Goal: Task Accomplishment & Management: Use online tool/utility

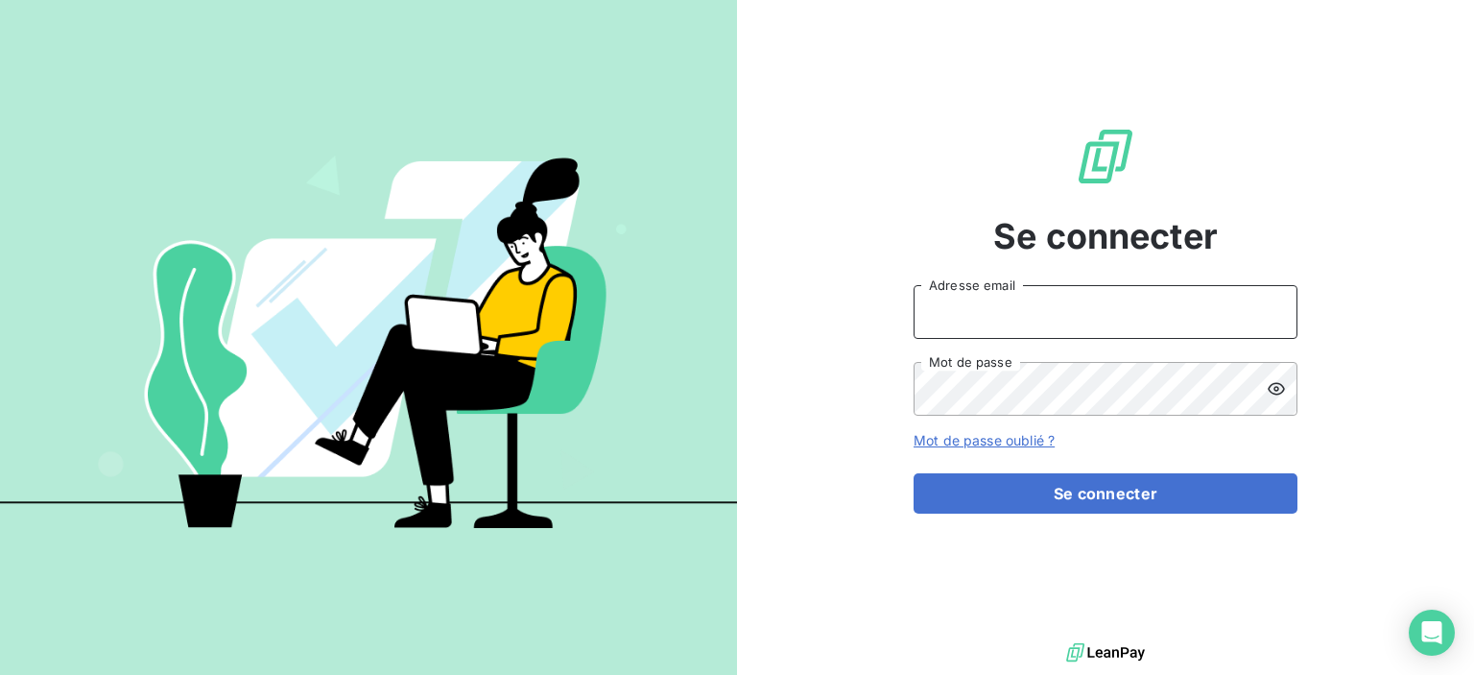
click at [1035, 323] on input "Adresse email" at bounding box center [1106, 312] width 384 height 54
type input "[EMAIL_ADDRESS][DOMAIN_NAME]"
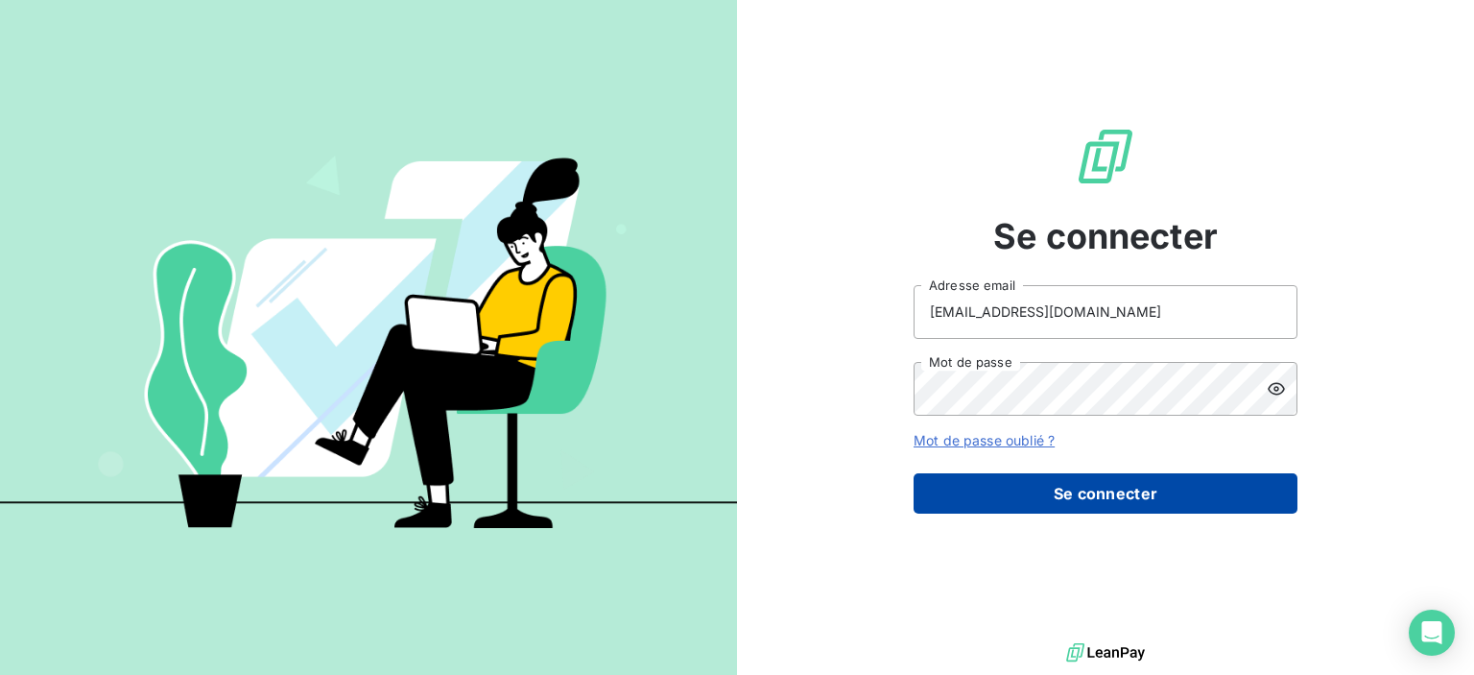
click at [1074, 490] on button "Se connecter" at bounding box center [1106, 493] width 384 height 40
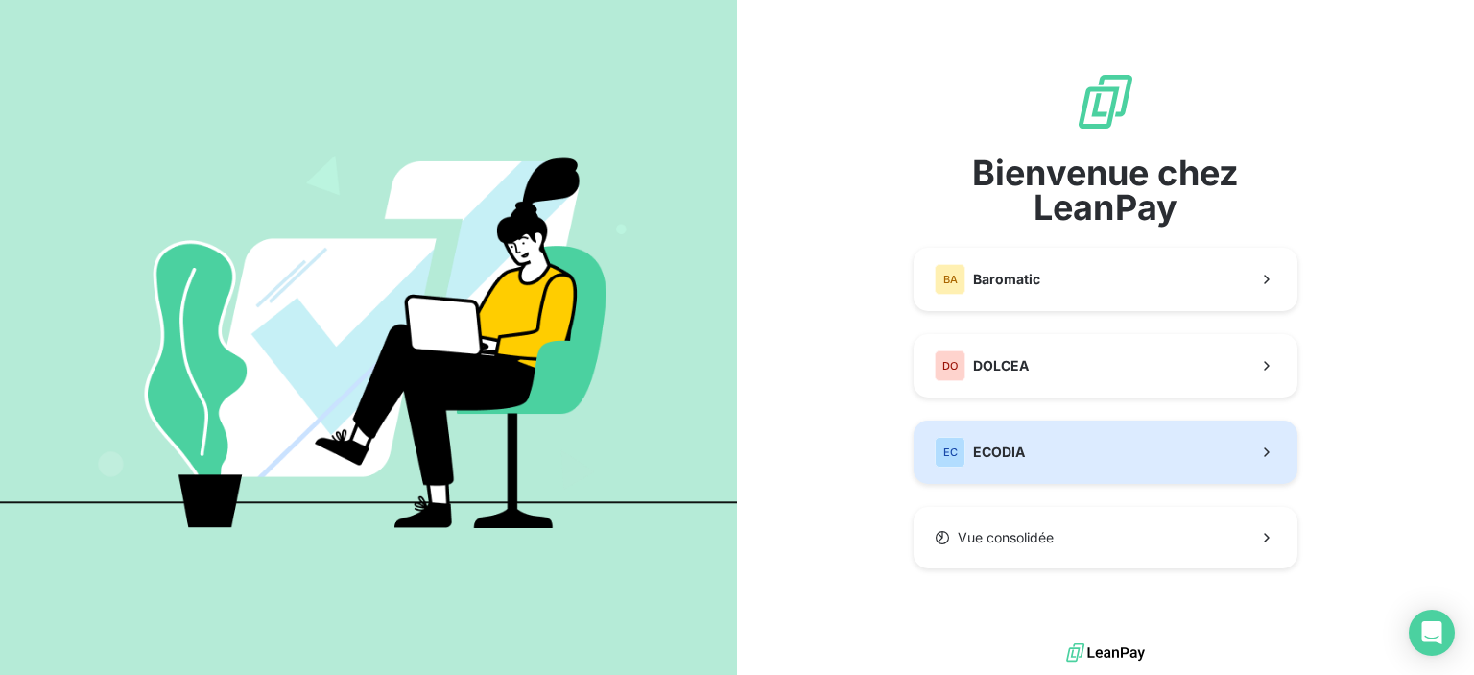
click at [979, 444] on span "ECODIA" at bounding box center [999, 451] width 52 height 19
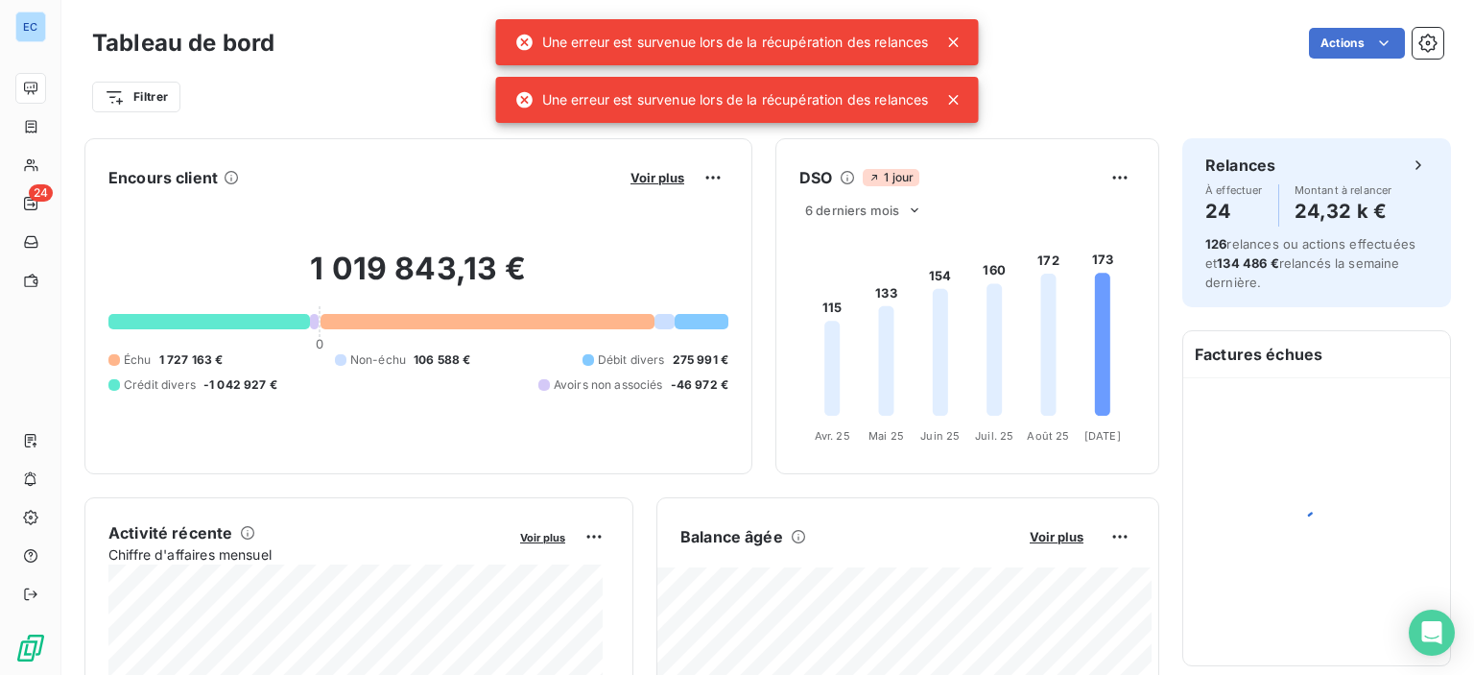
click at [956, 41] on icon at bounding box center [954, 42] width 10 height 10
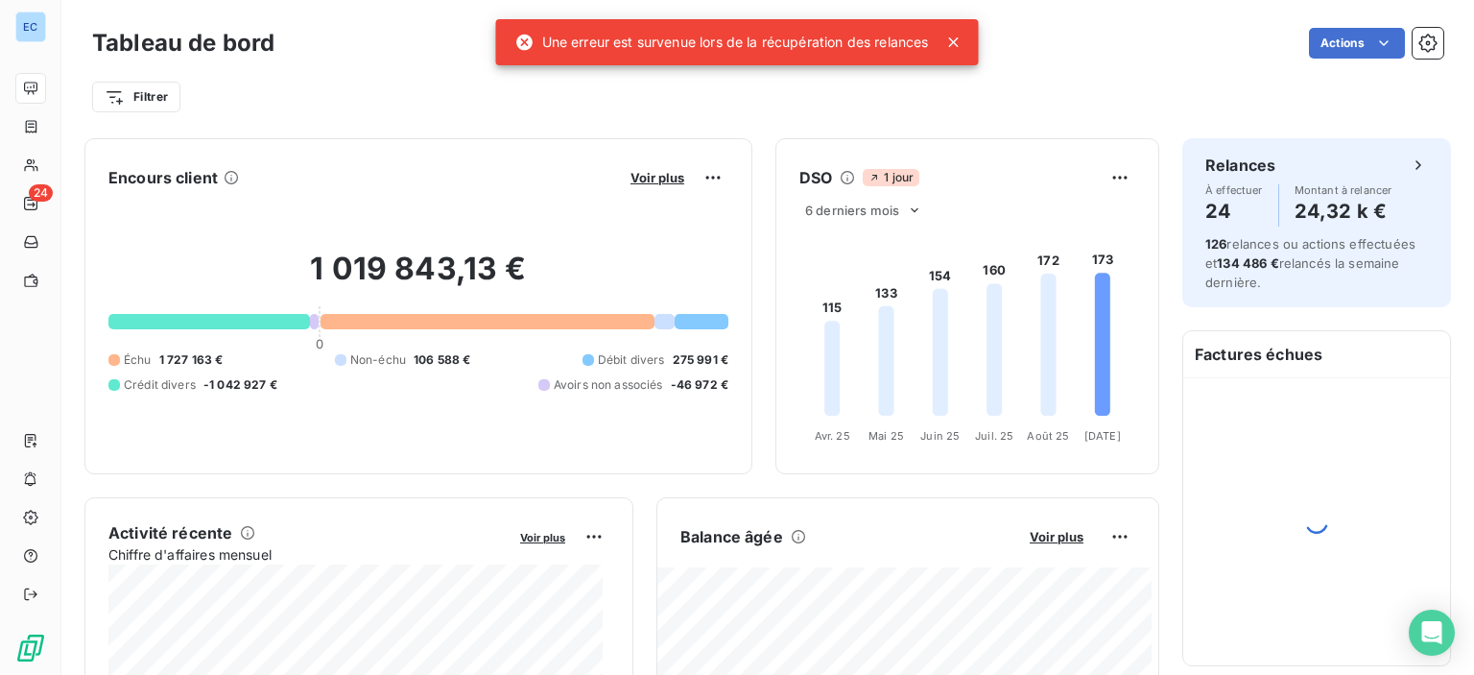
click at [955, 38] on icon at bounding box center [954, 42] width 10 height 10
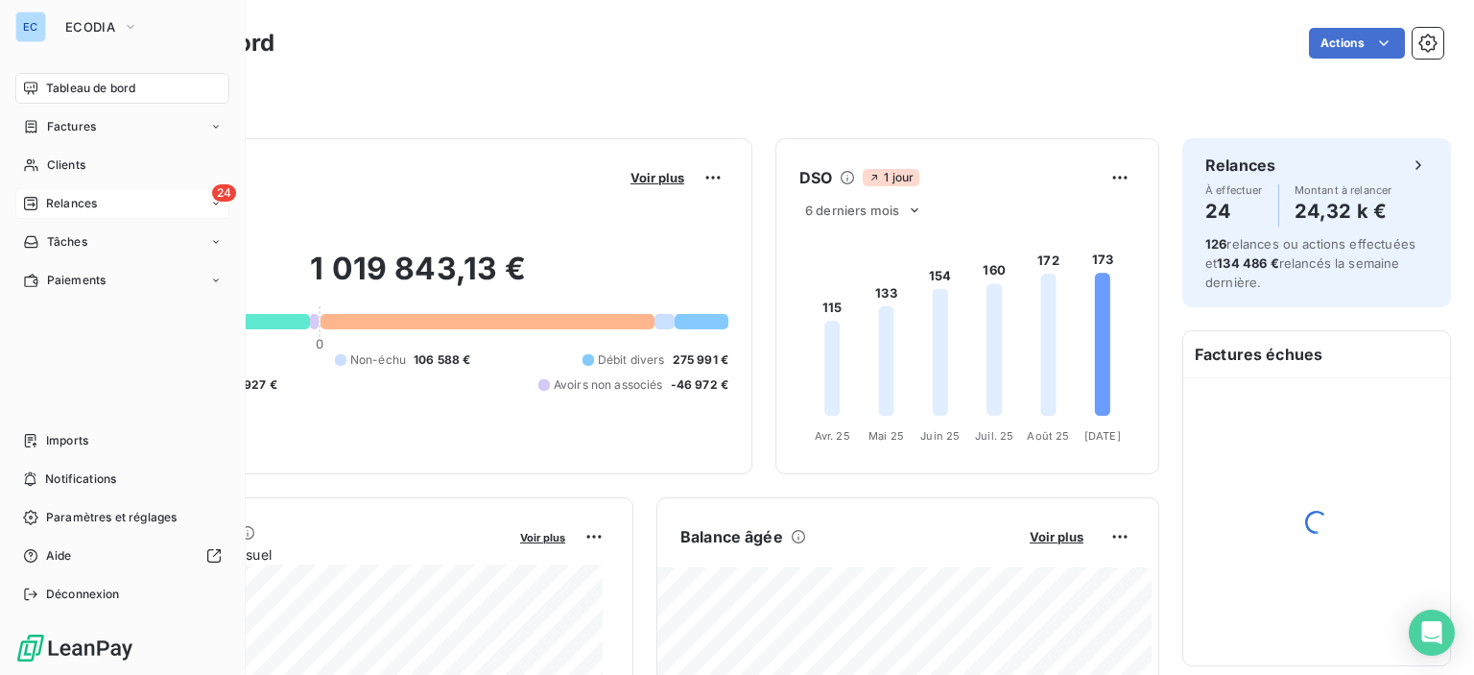
click at [227, 195] on span "24" at bounding box center [224, 192] width 24 height 17
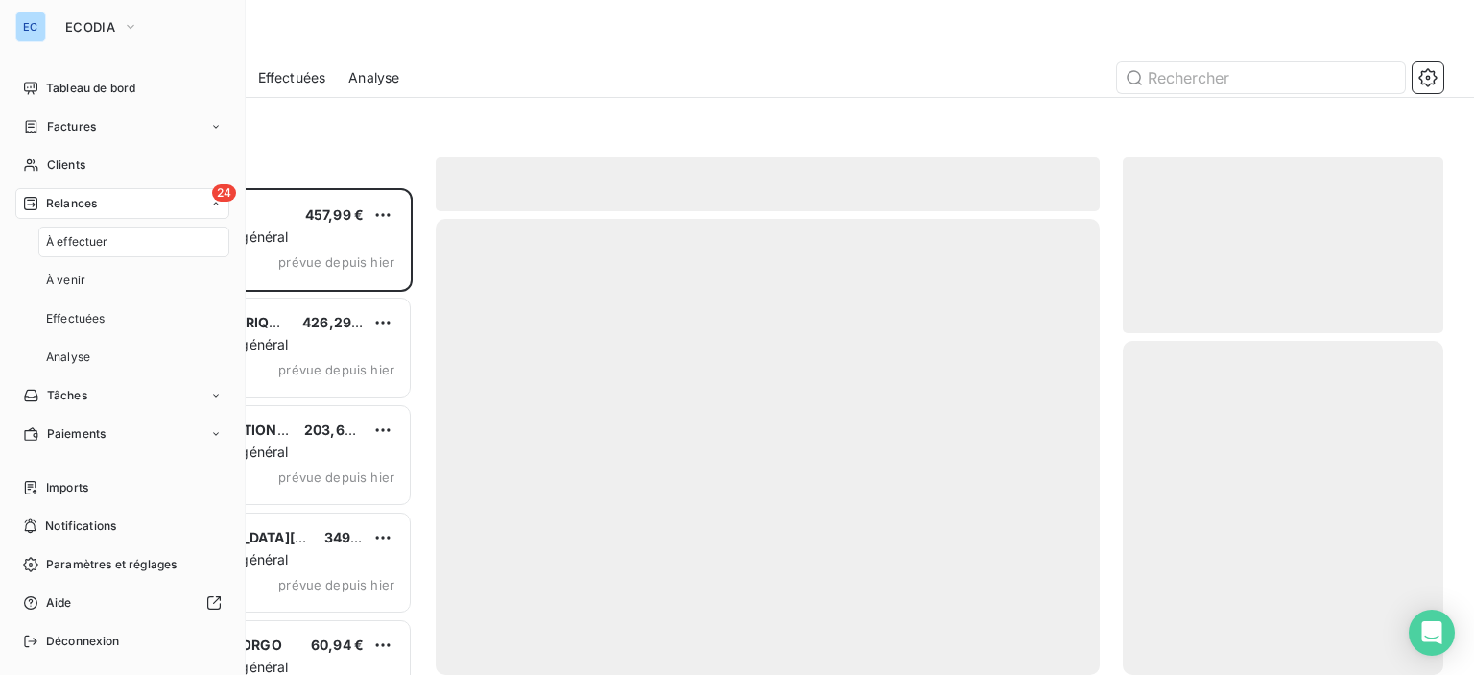
scroll to position [472, 305]
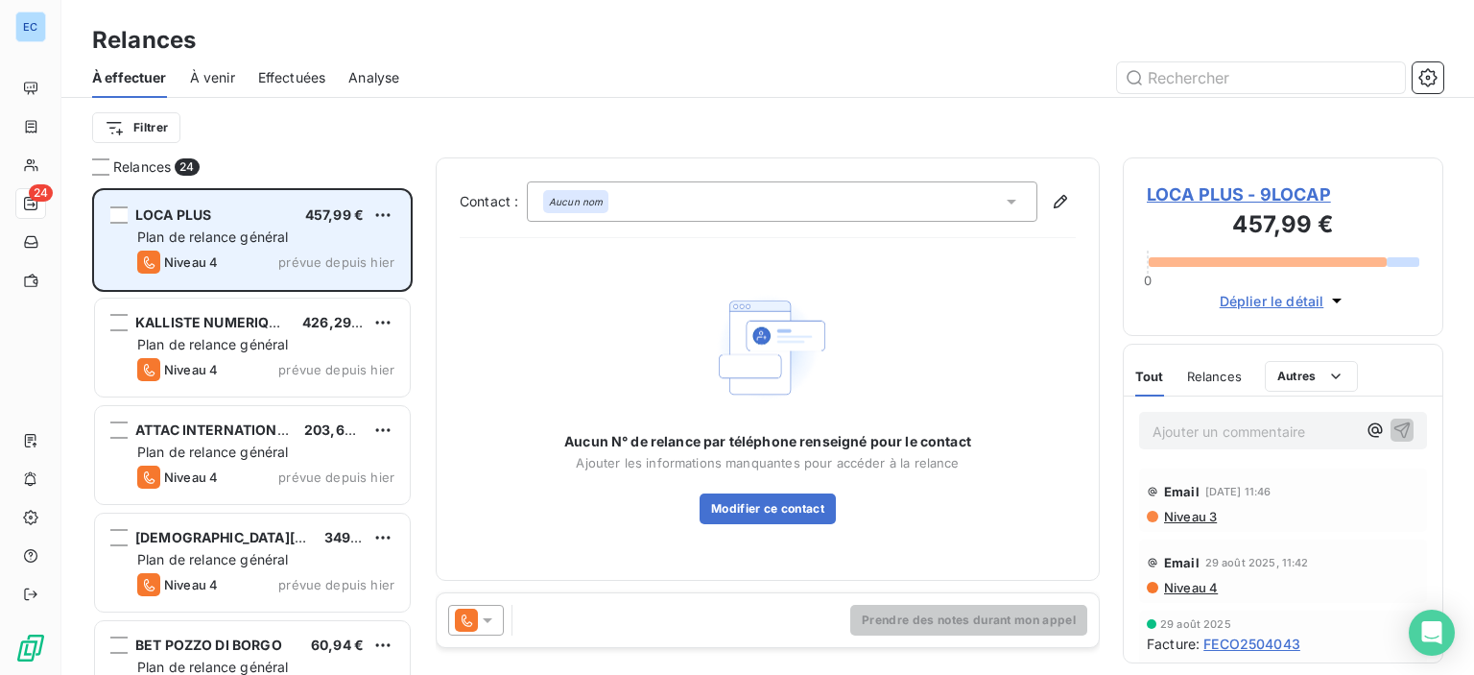
click at [330, 221] on span "457,99 €" at bounding box center [334, 214] width 59 height 16
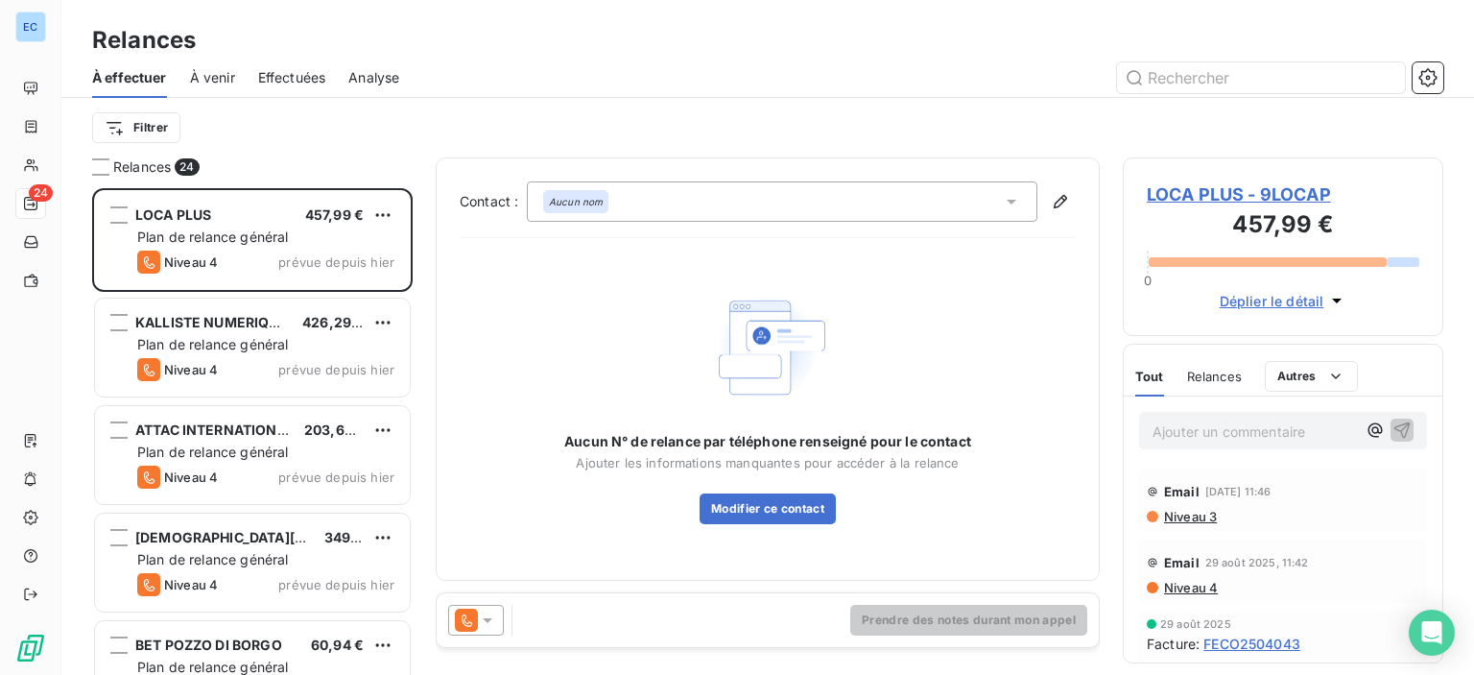
click at [1237, 194] on span "LOCA PLUS - 9LOCAP" at bounding box center [1283, 194] width 273 height 26
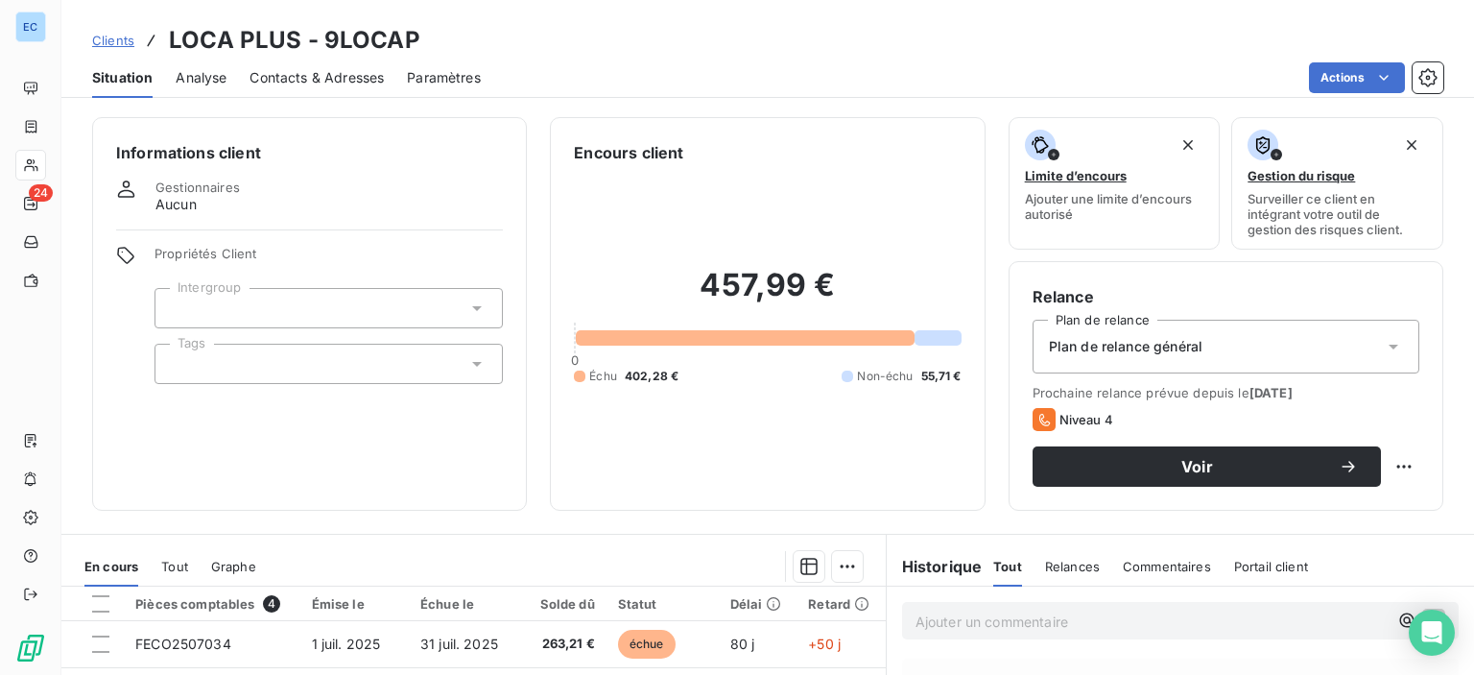
click at [310, 82] on span "Contacts & Adresses" at bounding box center [317, 77] width 134 height 19
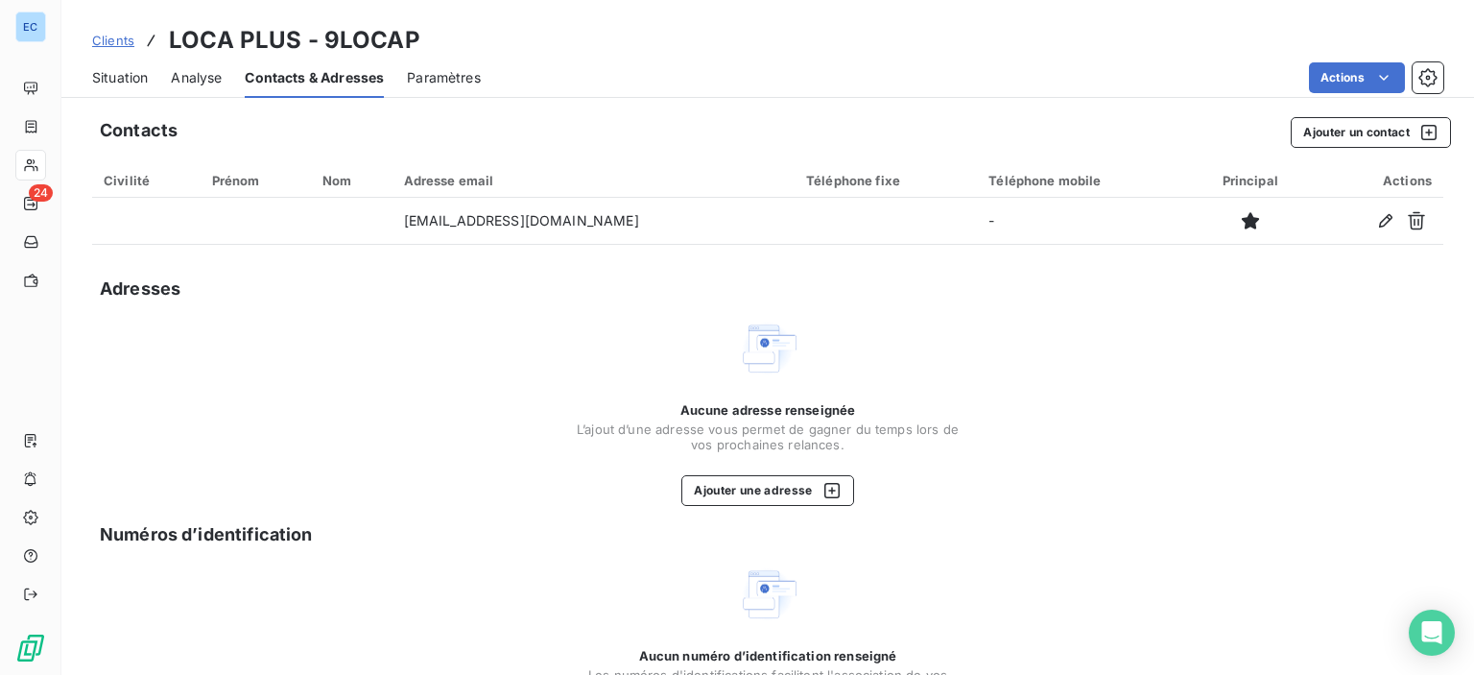
click at [310, 82] on span "Contacts & Adresses" at bounding box center [314, 77] width 139 height 19
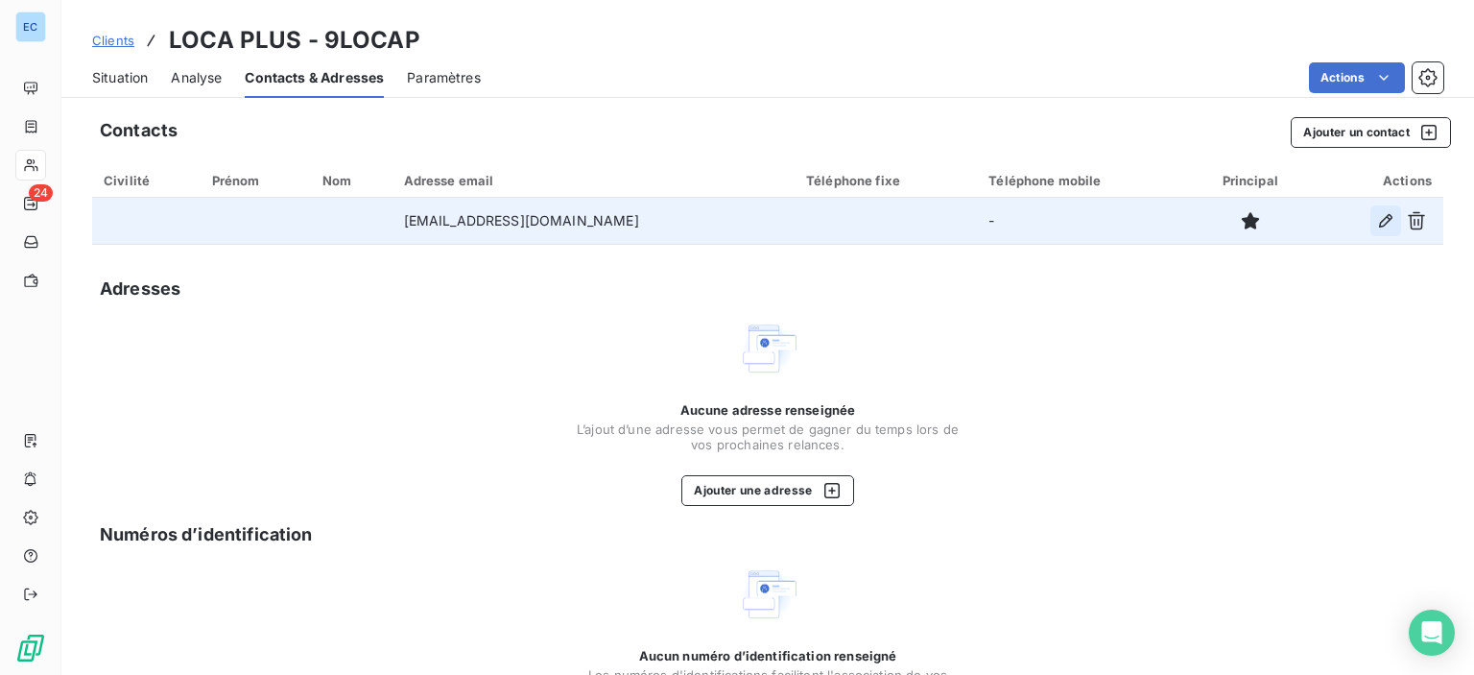
click at [1376, 228] on icon "button" at bounding box center [1385, 220] width 19 height 19
type input "[EMAIL_ADDRESS][DOMAIN_NAME]"
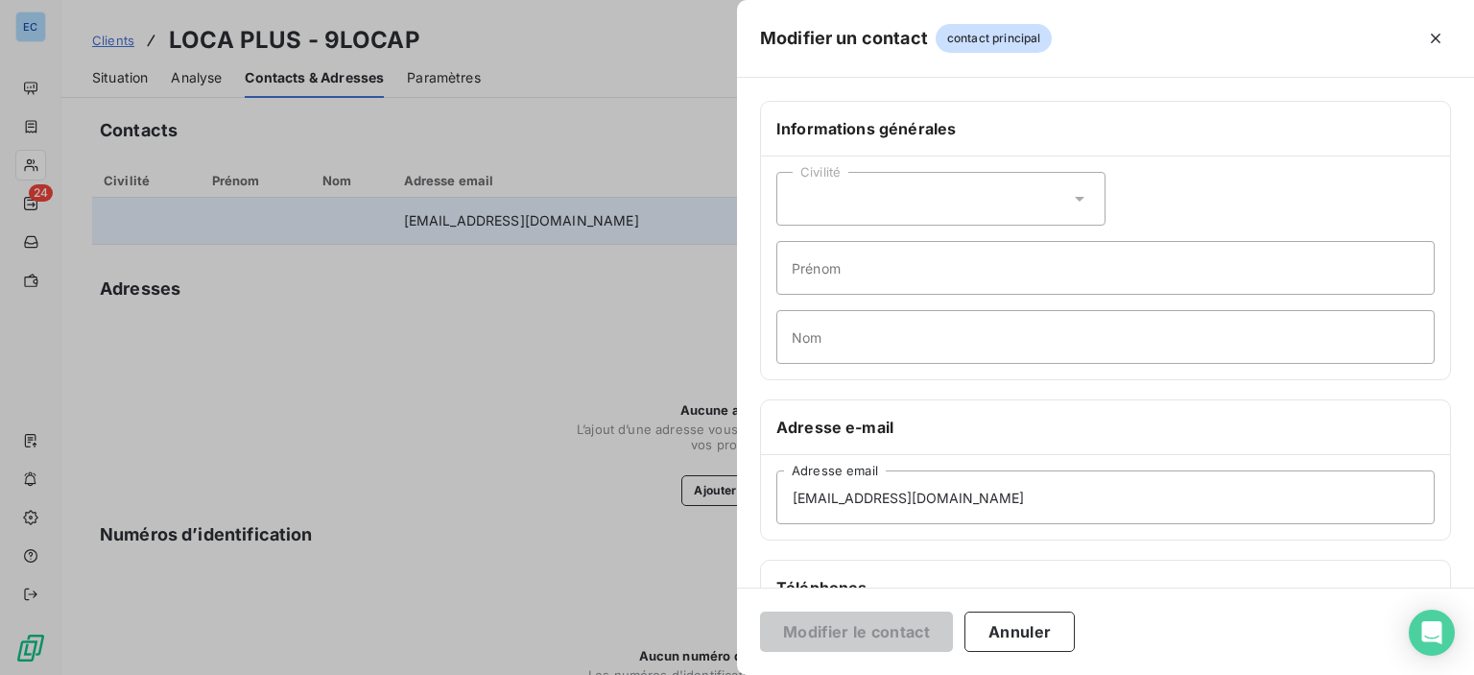
scroll to position [288, 0]
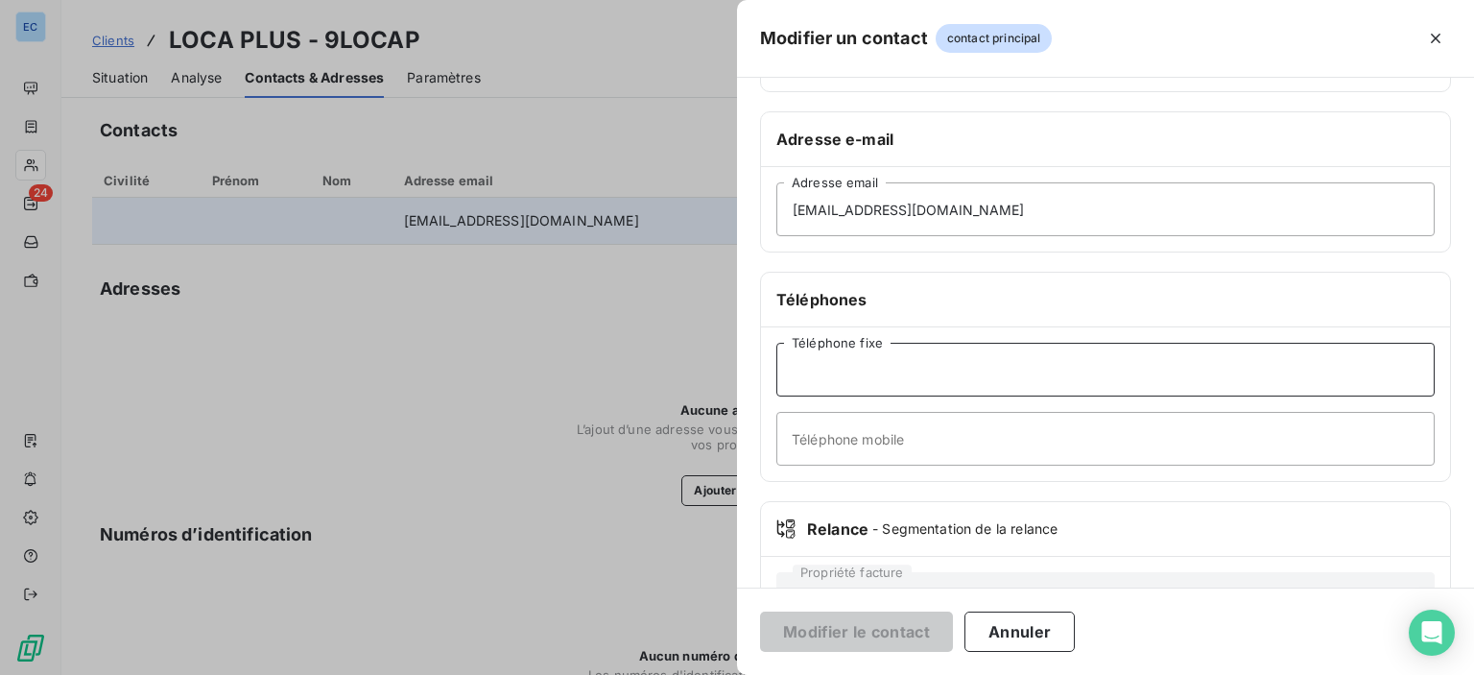
click at [830, 370] on input "Téléphone fixe" at bounding box center [1105, 370] width 658 height 54
paste input "[PHONE_NUMBER]"
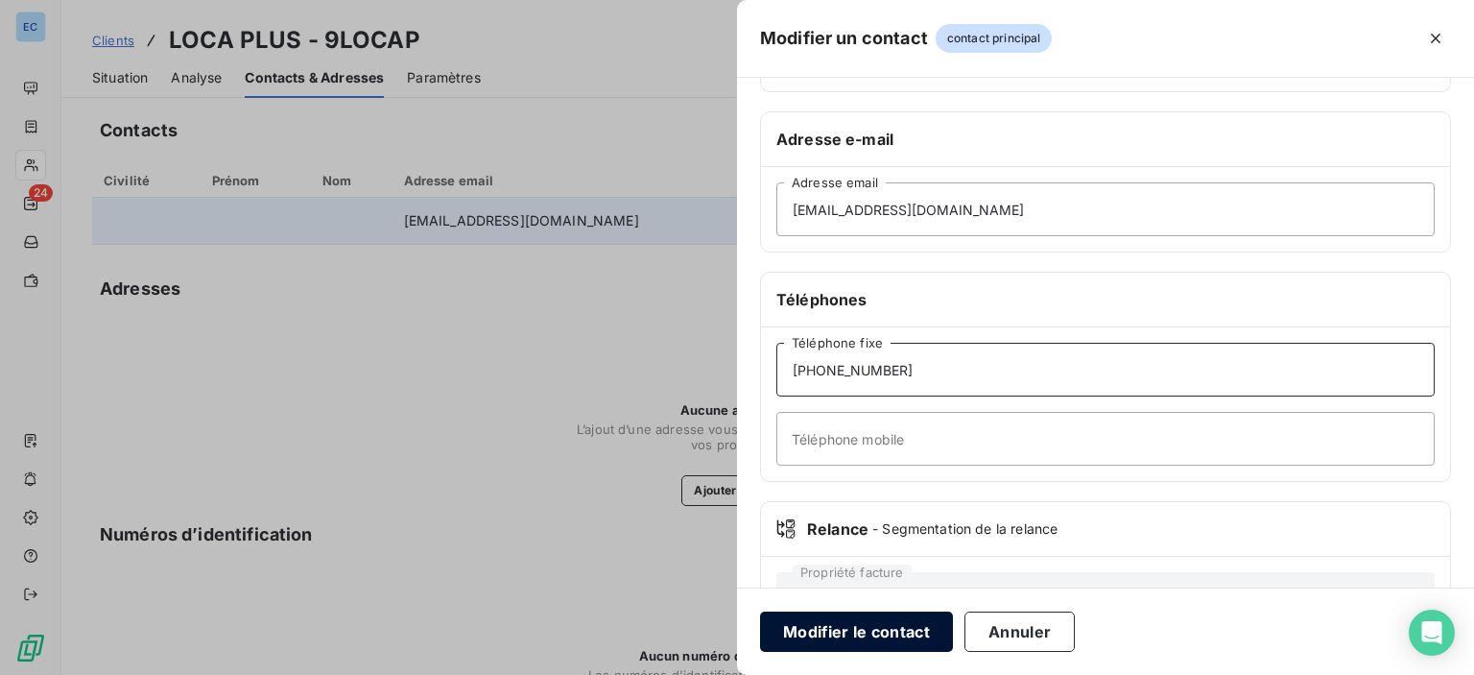
type input "[PHONE_NUMBER]"
drag, startPoint x: 874, startPoint y: 621, endPoint x: 845, endPoint y: 571, distance: 58.1
click at [872, 621] on button "Modifier le contact" at bounding box center [856, 631] width 193 height 40
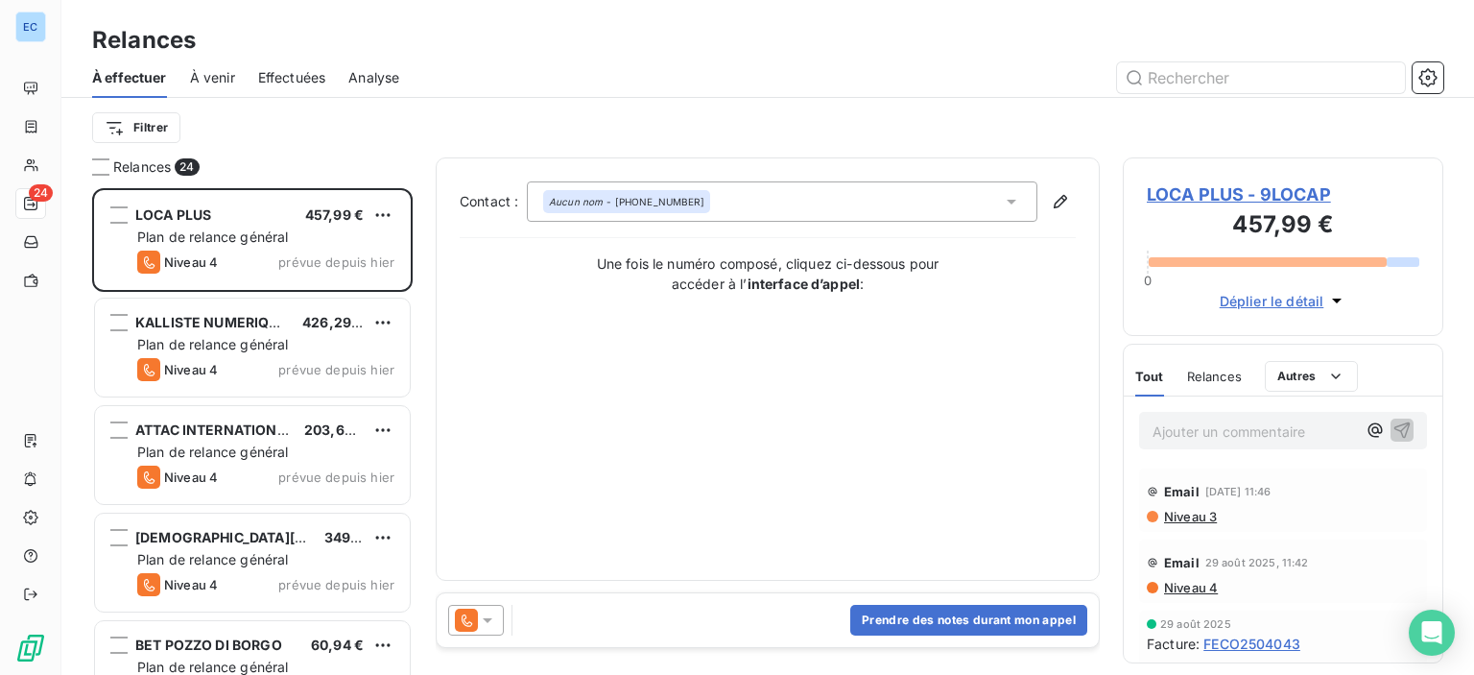
scroll to position [472, 305]
click at [1169, 187] on span "LOCA PLUS - 9LOCAP" at bounding box center [1283, 194] width 273 height 26
click at [944, 627] on button "Prendre des notes durant mon appel" at bounding box center [968, 620] width 237 height 31
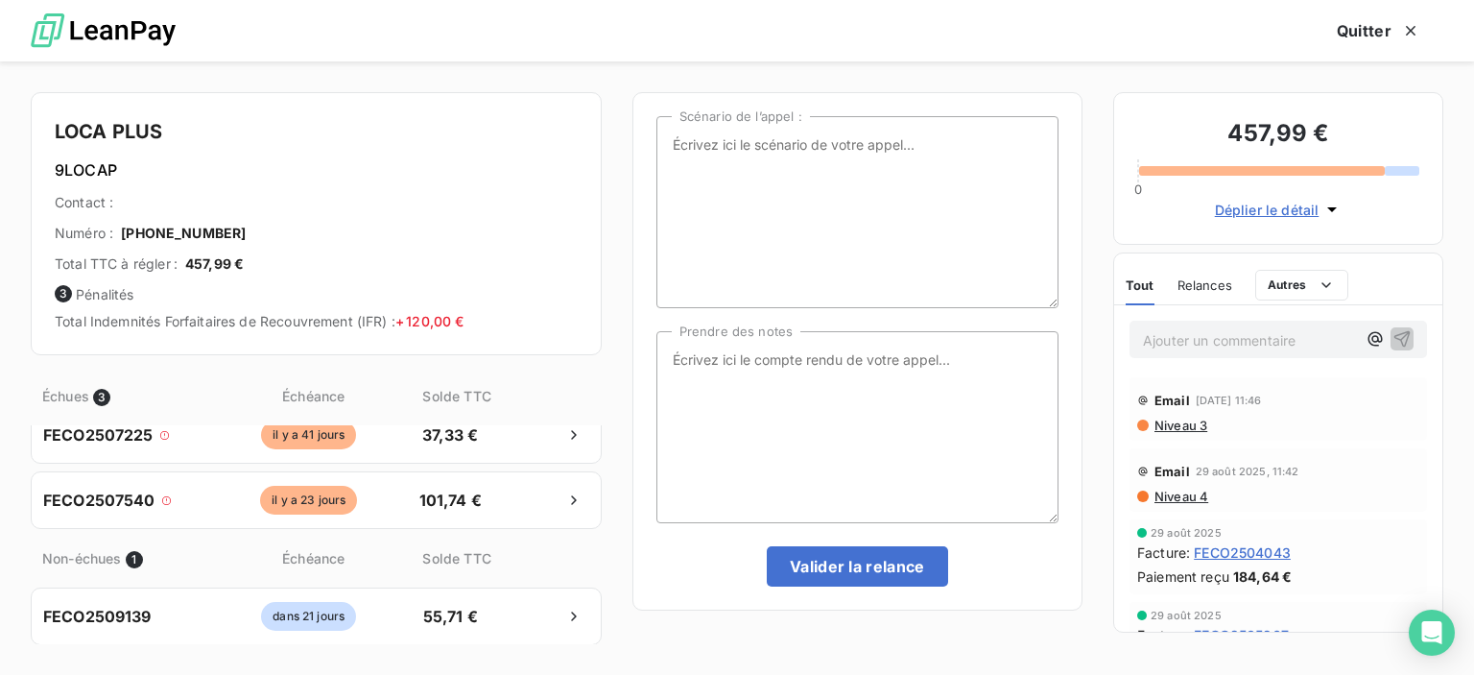
scroll to position [0, 0]
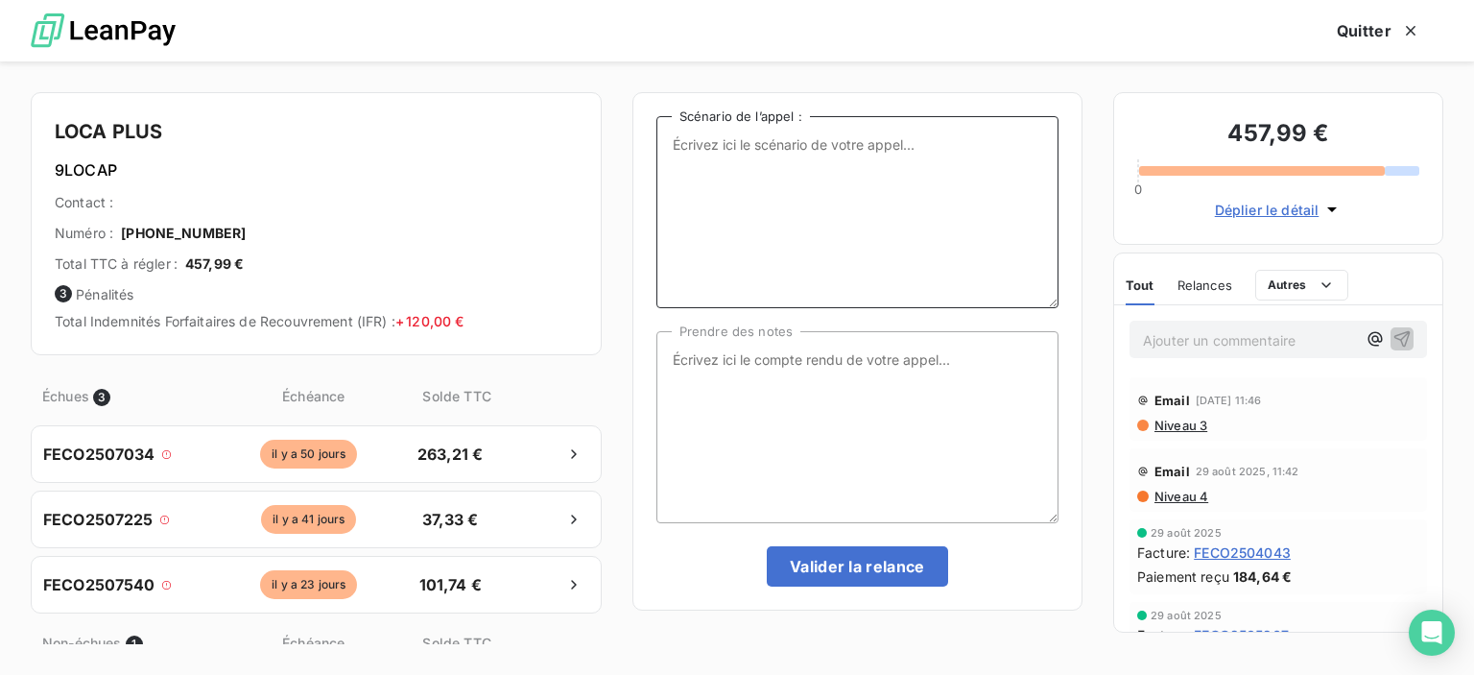
click at [710, 155] on textarea "Scénario de l’appel :" at bounding box center [857, 212] width 402 height 192
type textarea "3 factures impayées"
